Goal: Navigation & Orientation: Find specific page/section

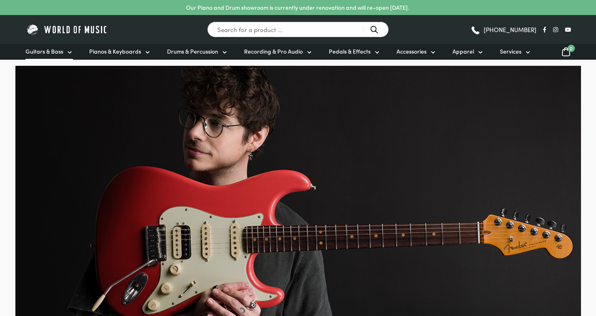
click at [62, 52] on span "Guitars & Bass" at bounding box center [45, 51] width 38 height 9
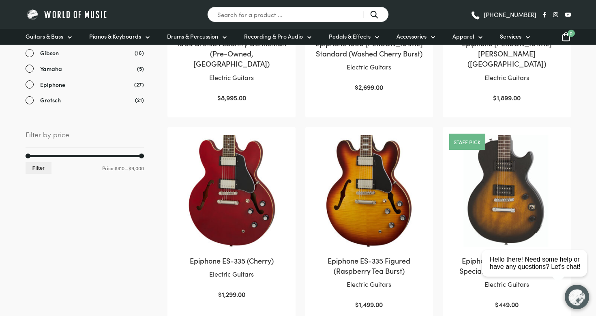
scroll to position [343, 0]
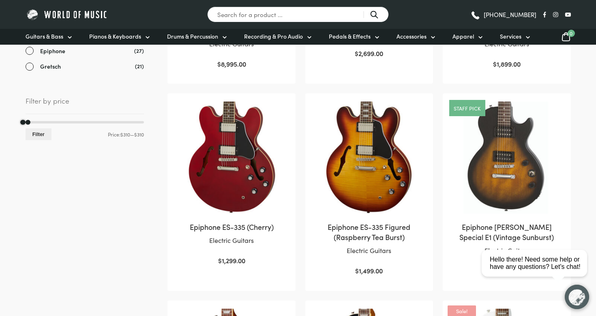
drag, startPoint x: 142, startPoint y: 120, endPoint x: 23, endPoint y: 123, distance: 118.9
click at [23, 123] on div "Sort by popularity Sort by average rating Sort by latest Sort by price: low to …" at bounding box center [298, 308] width 578 height 973
click at [39, 131] on button "Filter" at bounding box center [39, 134] width 26 height 12
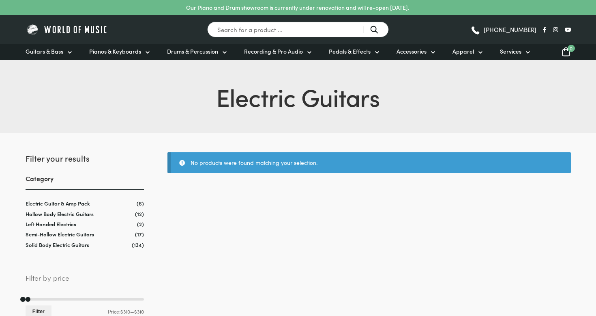
scroll to position [18, 0]
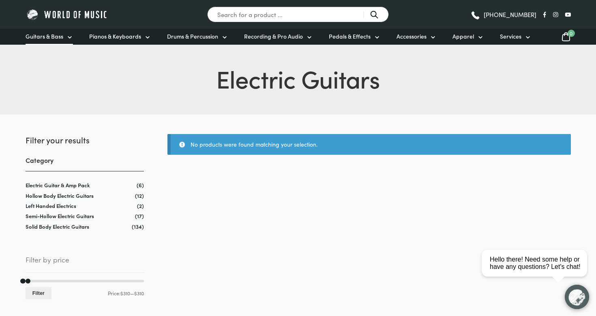
click at [35, 34] on span "Guitars & Bass" at bounding box center [45, 36] width 38 height 9
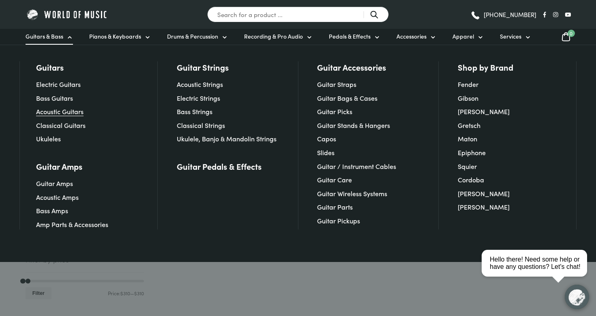
click at [53, 113] on link "Acoustic Guitars" at bounding box center [59, 111] width 47 height 9
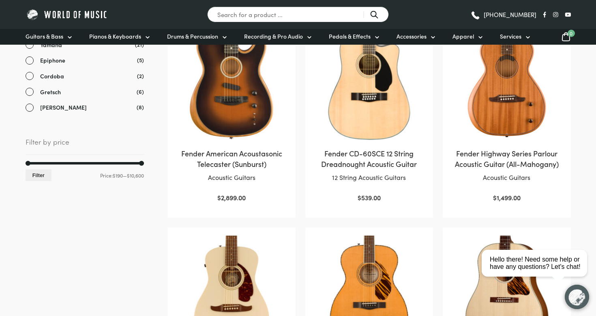
scroll to position [485, 0]
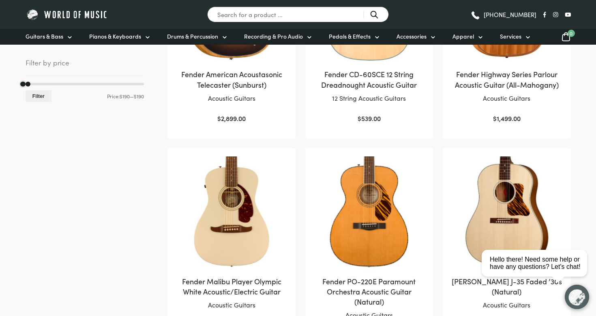
drag, startPoint x: 141, startPoint y: 79, endPoint x: 0, endPoint y: 80, distance: 141.2
click at [51, 92] on button "Filter" at bounding box center [39, 96] width 26 height 12
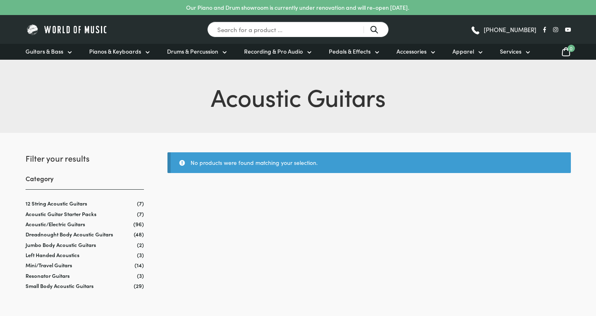
scroll to position [17, 0]
